Goal: Information Seeking & Learning: Find specific fact

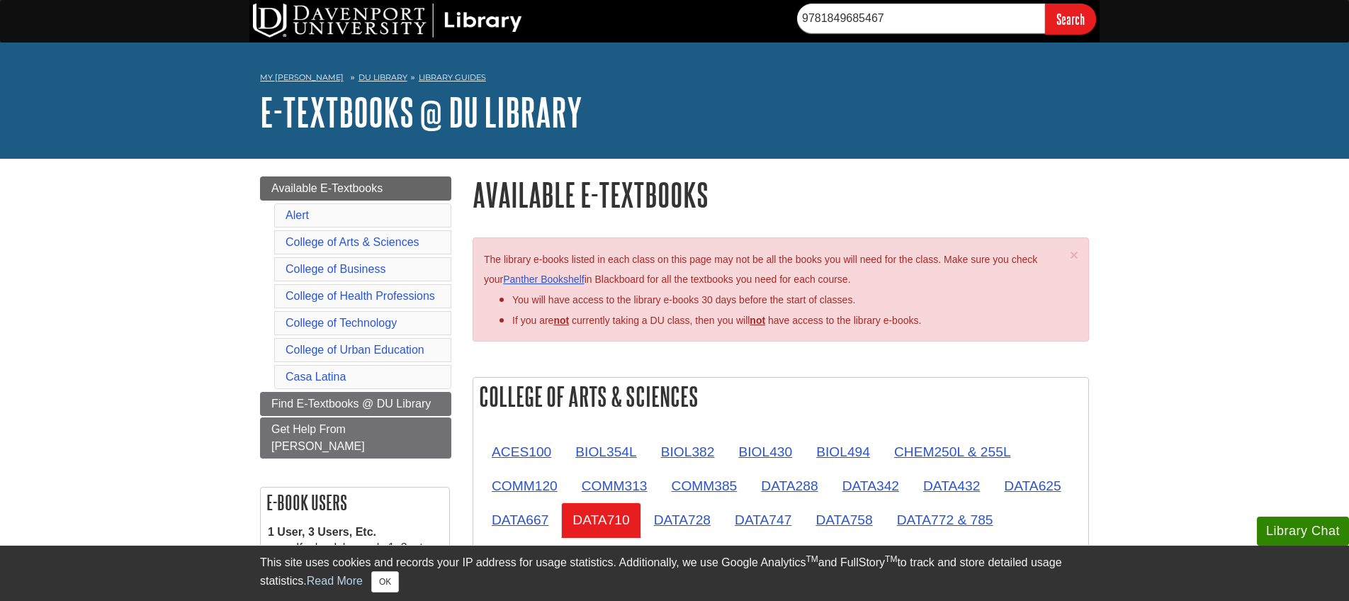
scroll to position [5, 0]
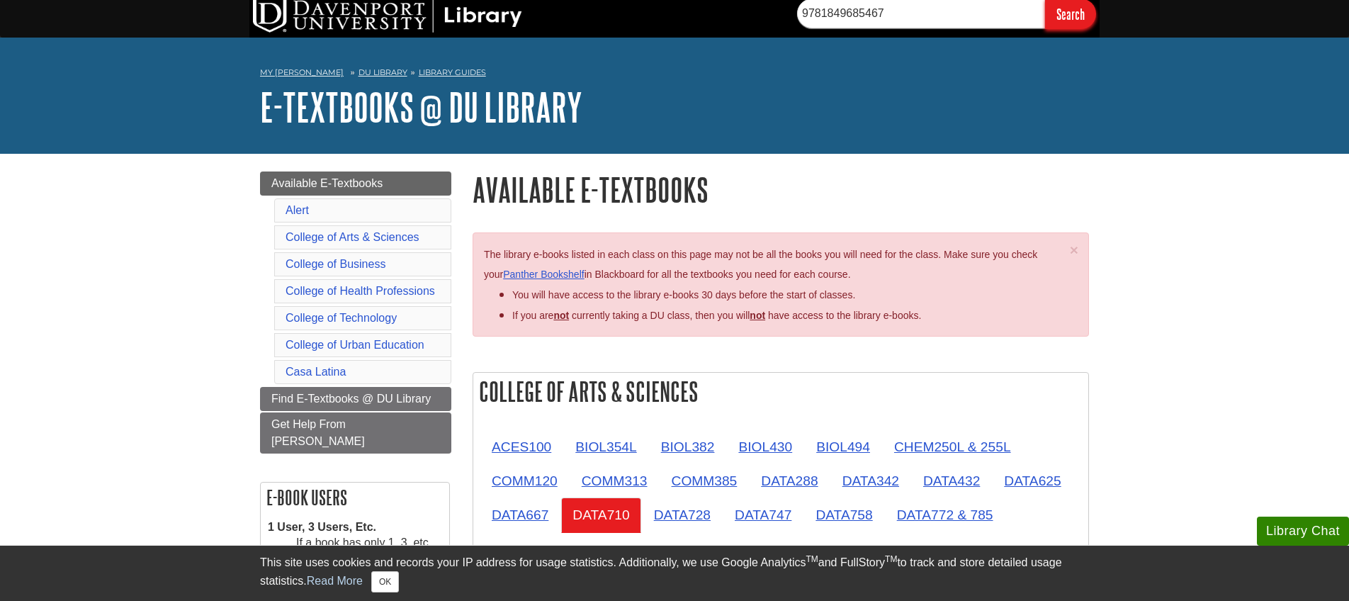
click at [1083, 12] on input "Search" at bounding box center [1070, 14] width 51 height 30
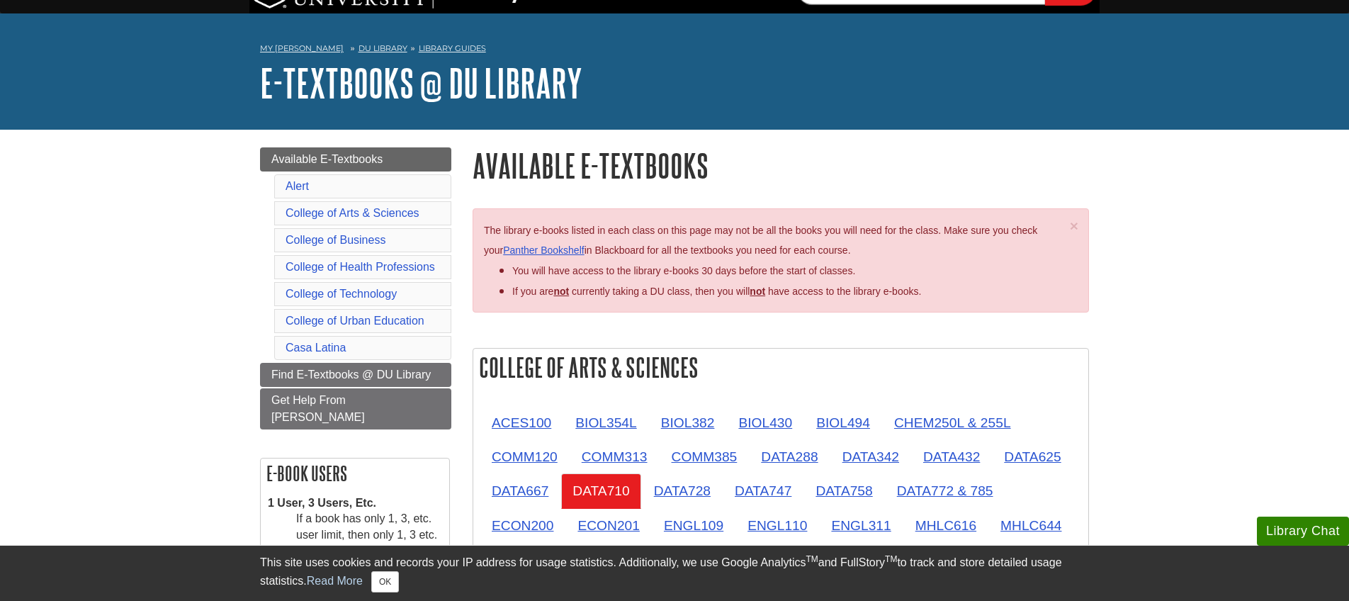
scroll to position [0, 0]
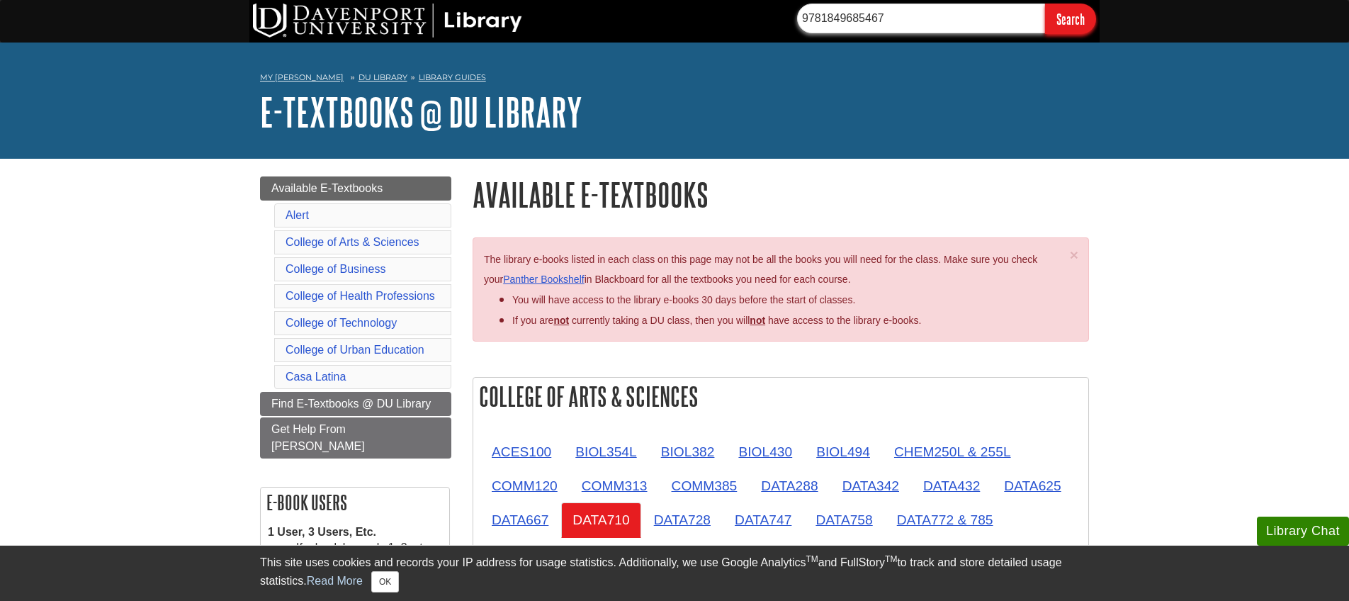
drag, startPoint x: 908, startPoint y: 18, endPoint x: 739, endPoint y: 16, distance: 169.4
click at [740, 16] on div "9781849685467 Search" at bounding box center [674, 21] width 850 height 43
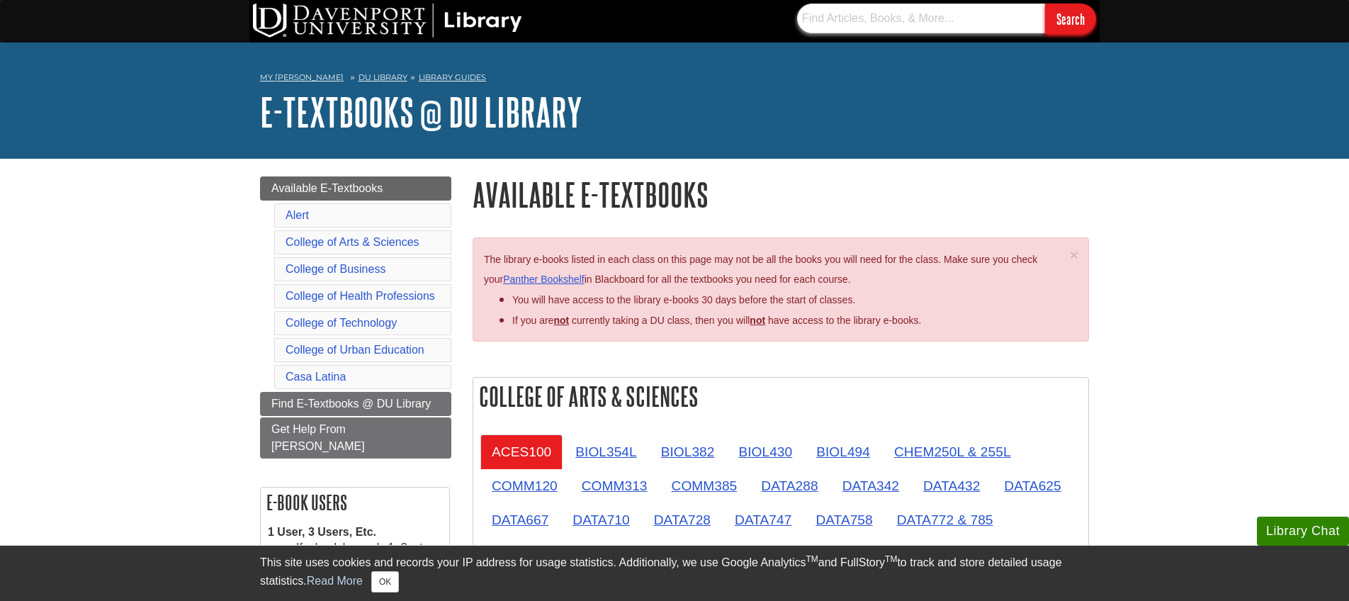
click at [900, 23] on input "text" at bounding box center [921, 19] width 248 height 30
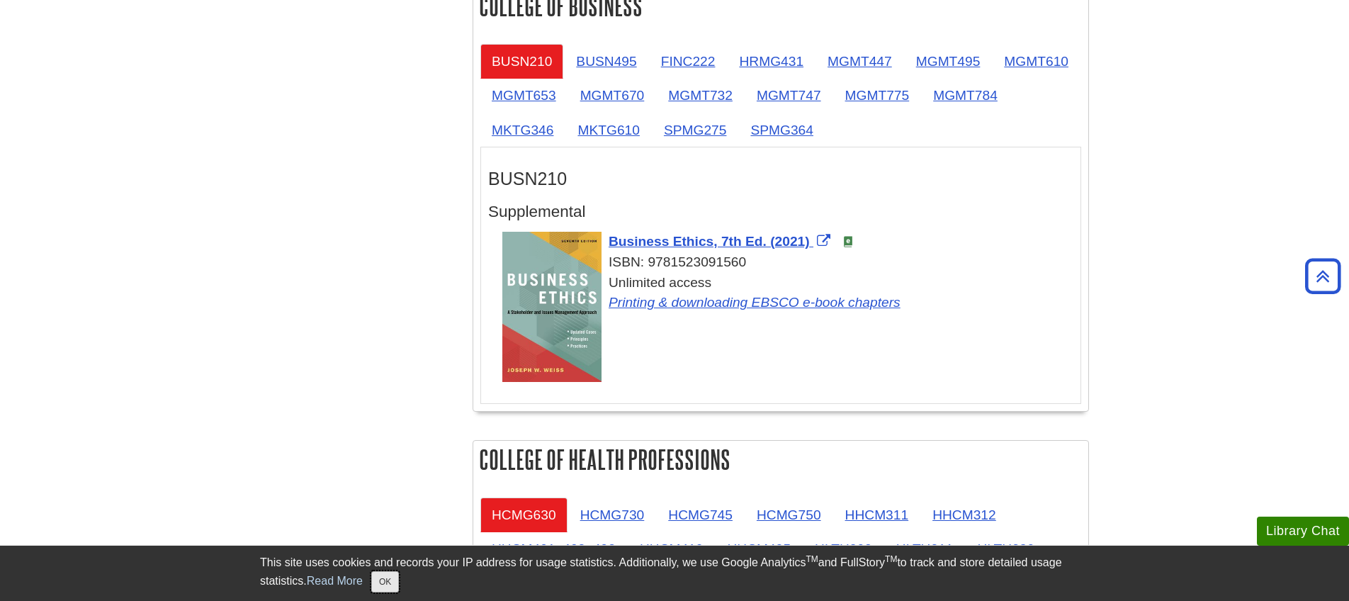
scroll to position [859, 0]
click at [398, 582] on button "OK" at bounding box center [385, 581] width 28 height 21
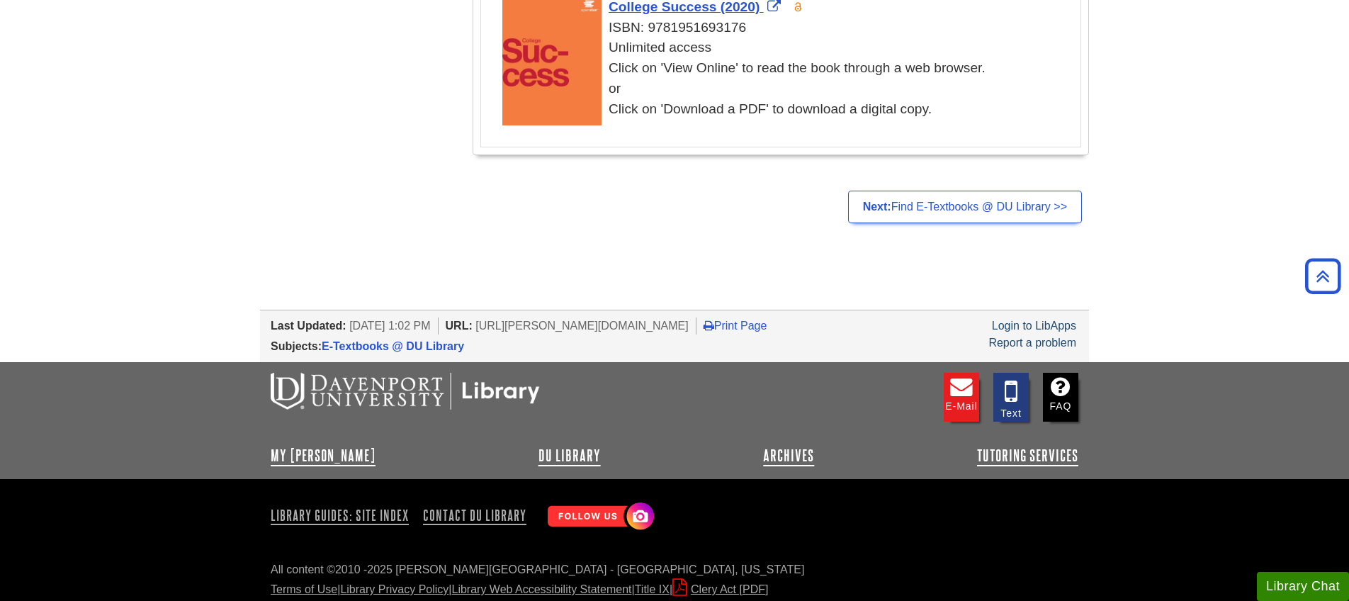
scroll to position [2995, 0]
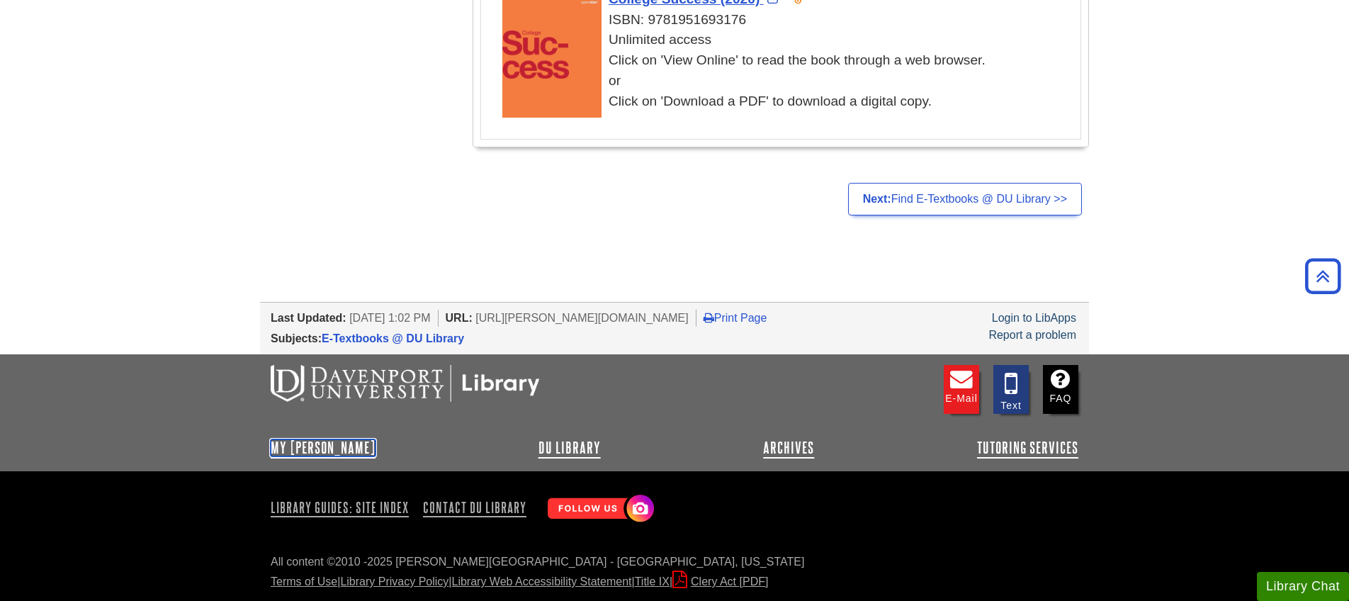
click at [312, 444] on link "My [PERSON_NAME]" at bounding box center [323, 447] width 105 height 17
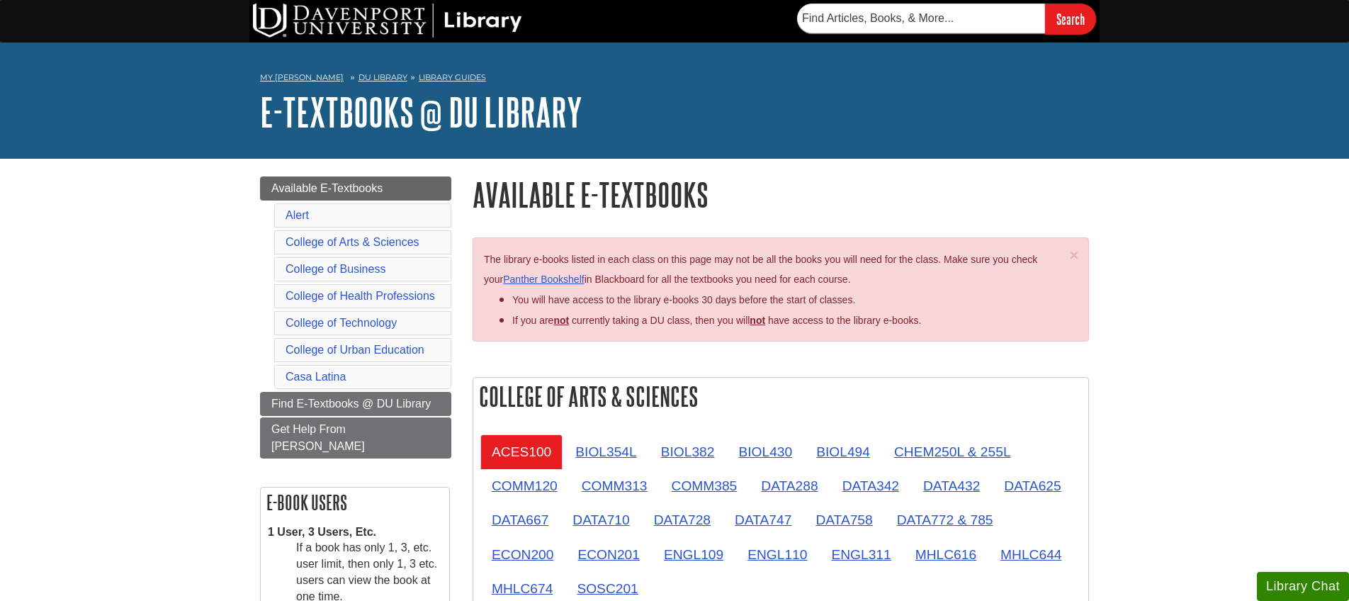
scroll to position [1, 0]
click at [836, 15] on input "text" at bounding box center [921, 18] width 248 height 30
paste input "9781849685467"
type input "9781849685467"
click at [1045, 3] on input "Search" at bounding box center [1070, 18] width 51 height 30
